Goal: Transaction & Acquisition: Purchase product/service

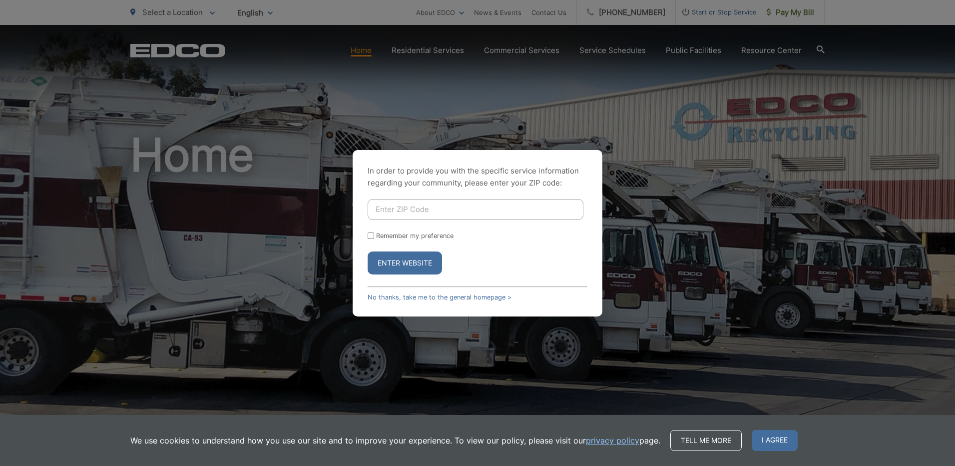
click at [392, 206] on input "Enter ZIP Code" at bounding box center [476, 209] width 216 height 21
type input "91950"
click at [374, 236] on input "Remember my preference" at bounding box center [371, 235] width 6 height 6
checkbox input "true"
click at [385, 267] on button "Enter Website" at bounding box center [405, 262] width 74 height 23
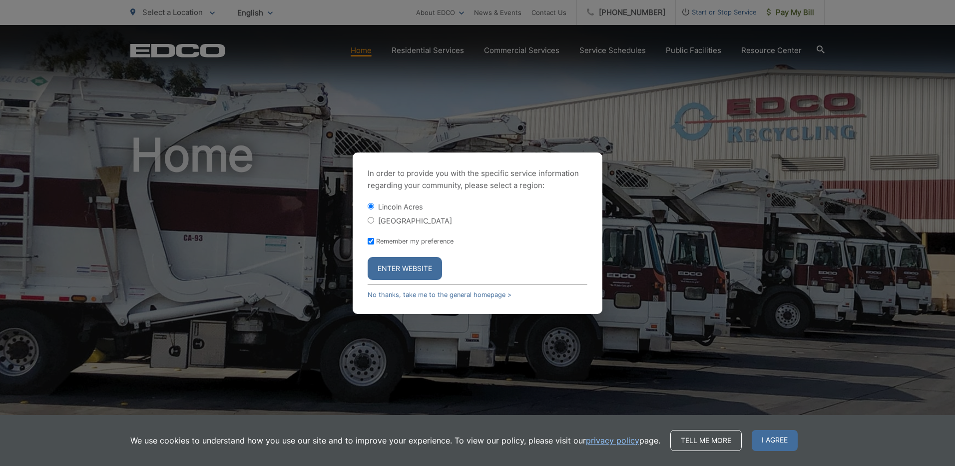
click at [369, 220] on input "[GEOGRAPHIC_DATA]" at bounding box center [371, 220] width 6 height 6
radio input "true"
click at [385, 265] on button "Enter Website" at bounding box center [405, 268] width 74 height 23
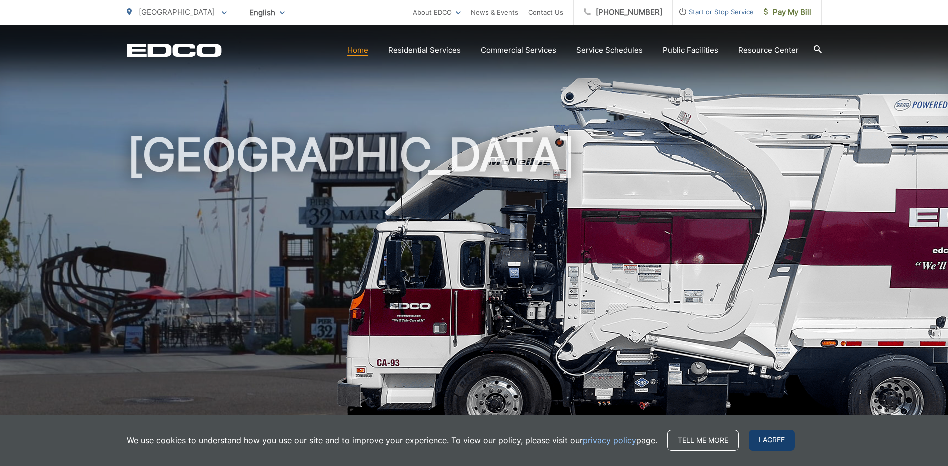
click at [761, 444] on span "I agree" at bounding box center [772, 440] width 46 height 21
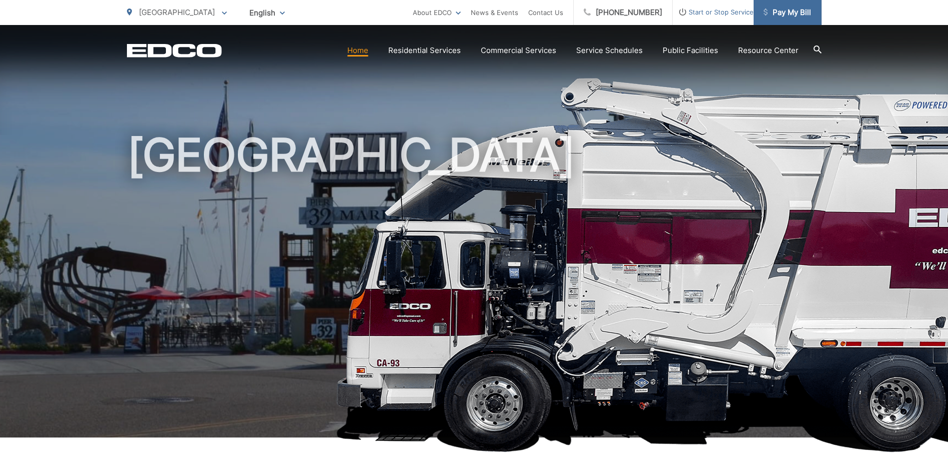
click at [783, 10] on span "Pay My Bill" at bounding box center [787, 12] width 47 height 12
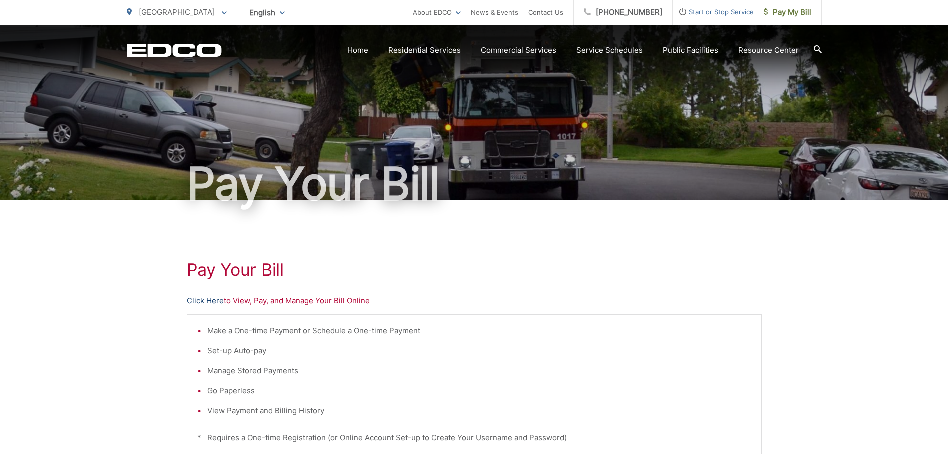
click at [208, 303] on link "Click Here" at bounding box center [205, 301] width 37 height 12
